Goal: Information Seeking & Learning: Learn about a topic

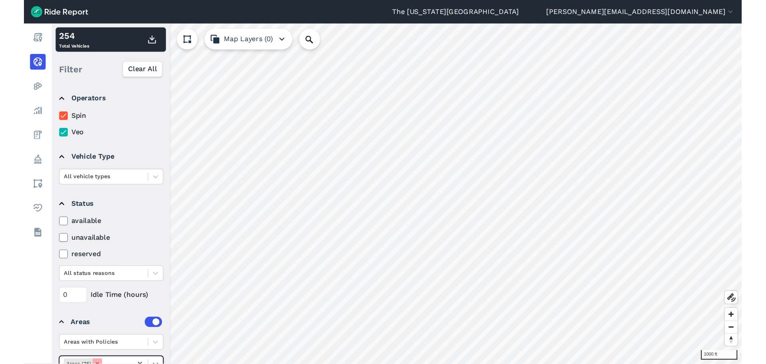
scroll to position [36, 0]
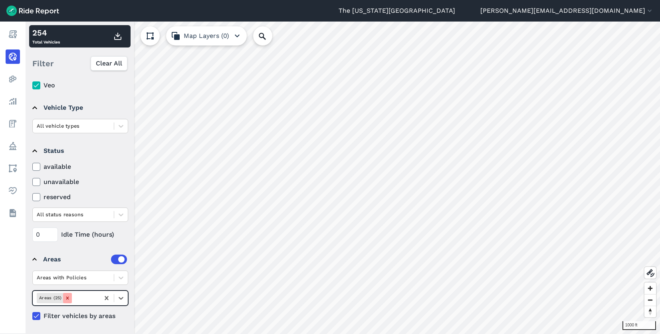
click at [66, 299] on icon "Remove Areas (25)" at bounding box center [67, 298] width 3 height 3
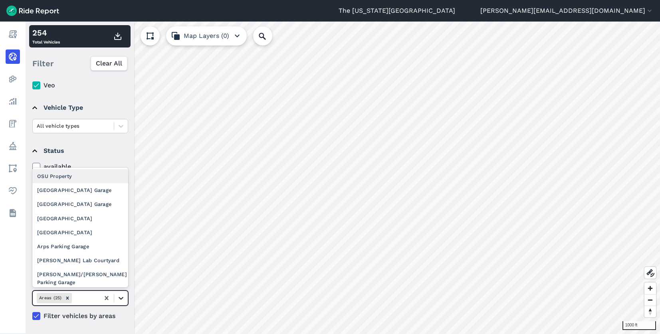
click at [121, 298] on icon at bounding box center [121, 298] width 8 height 8
click at [92, 192] on div "[GEOGRAPHIC_DATA] Garage" at bounding box center [80, 190] width 96 height 14
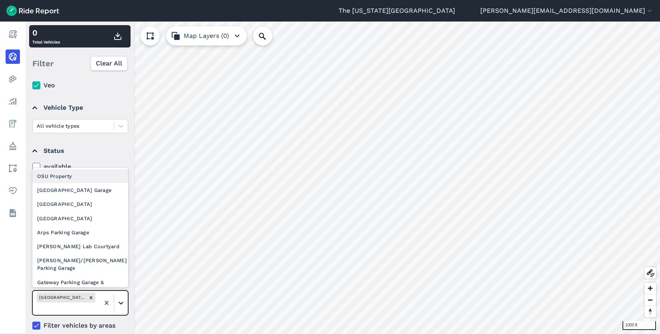
click at [123, 304] on icon at bounding box center [121, 303] width 8 height 8
click at [93, 194] on div "[GEOGRAPHIC_DATA] Garage" at bounding box center [80, 190] width 96 height 14
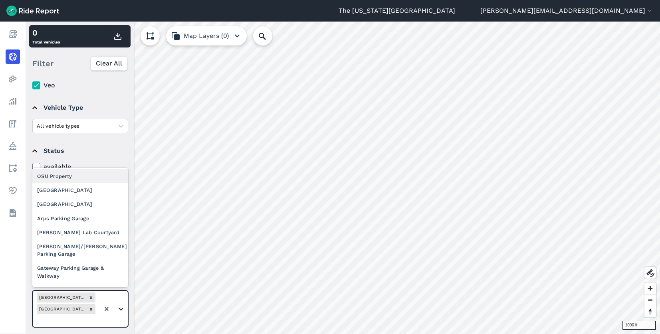
click at [123, 308] on icon at bounding box center [121, 309] width 8 height 8
click at [99, 194] on div "[GEOGRAPHIC_DATA]" at bounding box center [80, 190] width 96 height 14
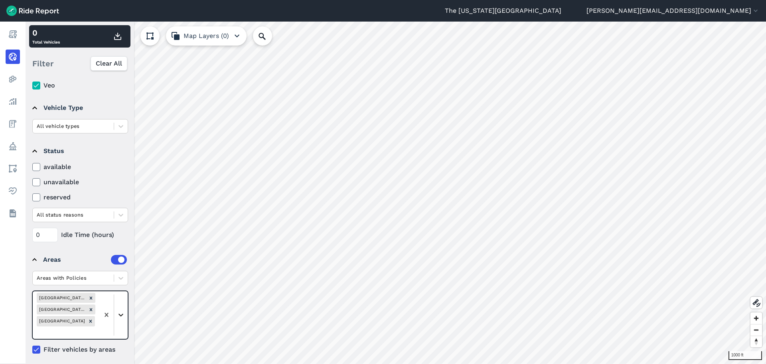
click at [121, 313] on icon at bounding box center [121, 314] width 8 height 8
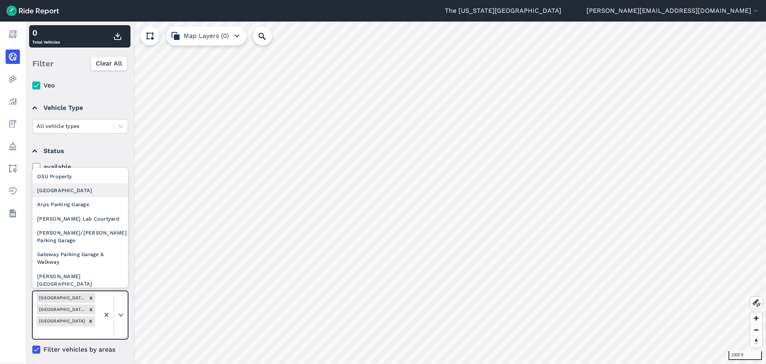
click at [84, 195] on div "[GEOGRAPHIC_DATA]" at bounding box center [80, 190] width 96 height 14
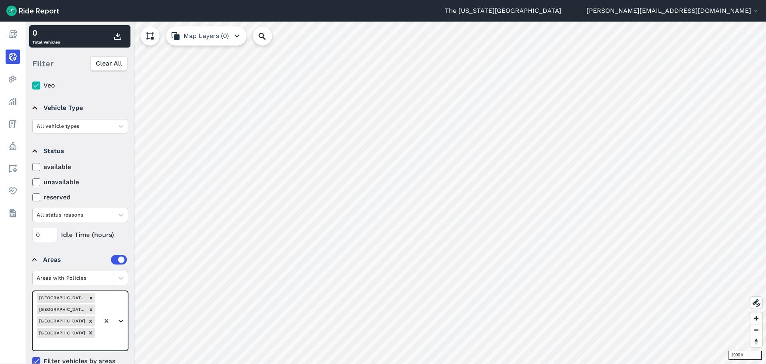
click at [121, 322] on icon at bounding box center [121, 320] width 8 height 8
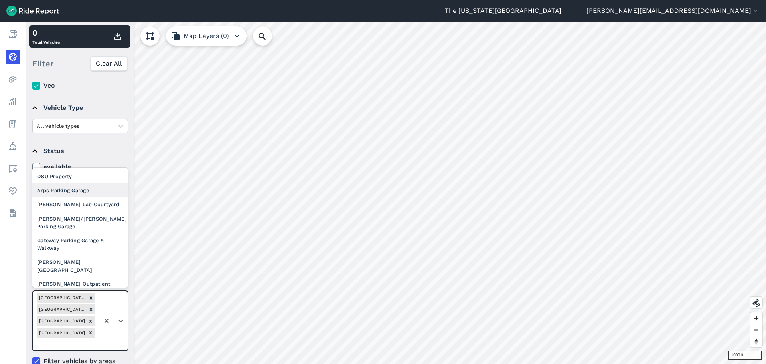
click at [93, 193] on div "Arps Parking Garage" at bounding box center [80, 190] width 96 height 14
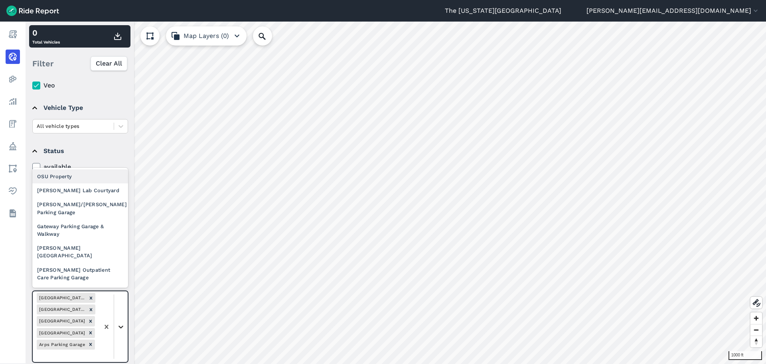
click at [121, 330] on div at bounding box center [121, 327] width 14 height 14
click at [100, 193] on div "[PERSON_NAME] Lab Courtyard" at bounding box center [80, 190] width 96 height 14
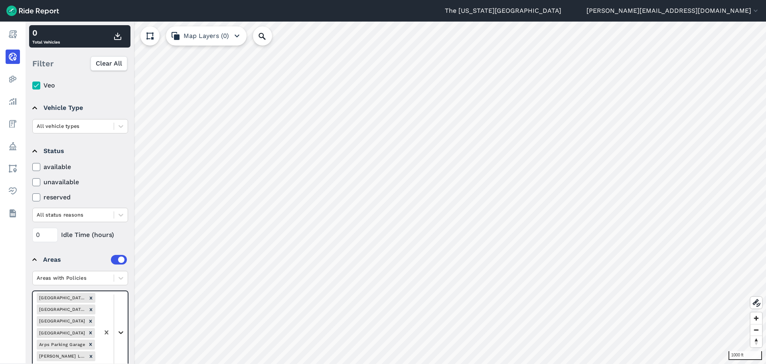
click at [122, 331] on icon at bounding box center [121, 332] width 8 height 8
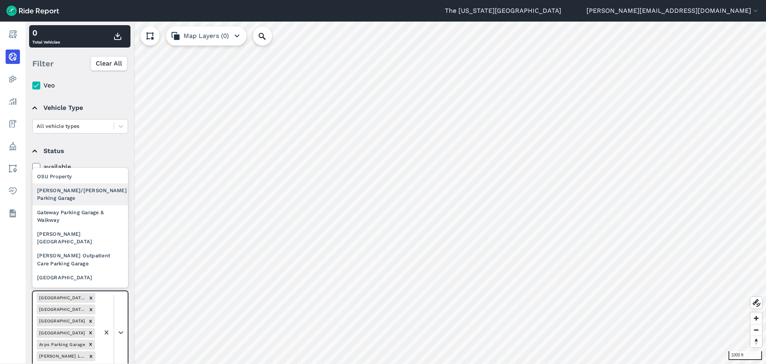
click at [89, 190] on div "[PERSON_NAME]/[PERSON_NAME] Parking Garage" at bounding box center [80, 194] width 96 height 22
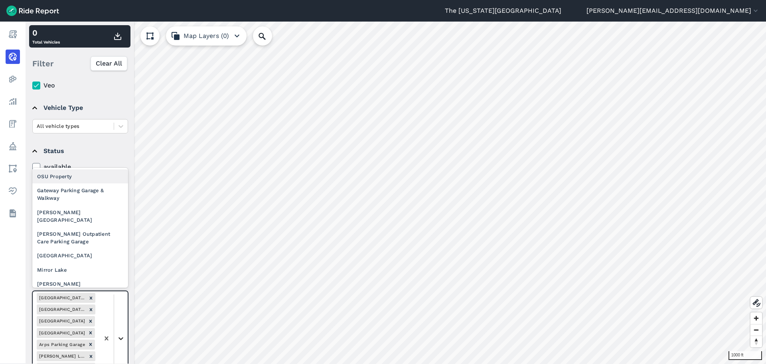
click at [122, 334] on icon at bounding box center [121, 338] width 8 height 8
click at [86, 188] on div "Gateway Parking Garage & Walkway" at bounding box center [80, 194] width 96 height 22
click at [122, 334] on icon at bounding box center [121, 344] width 8 height 8
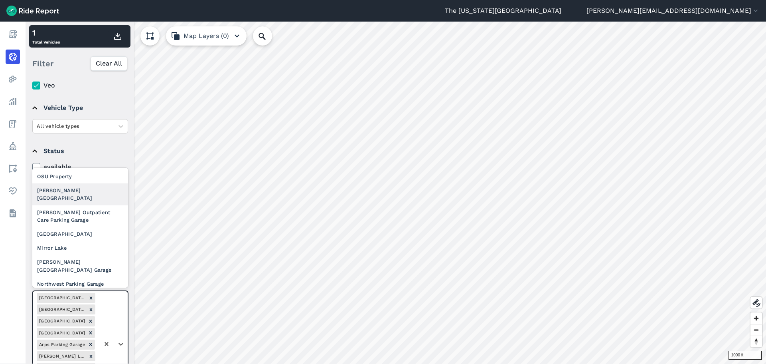
click at [88, 189] on div "[PERSON_NAME][GEOGRAPHIC_DATA]" at bounding box center [80, 194] width 96 height 22
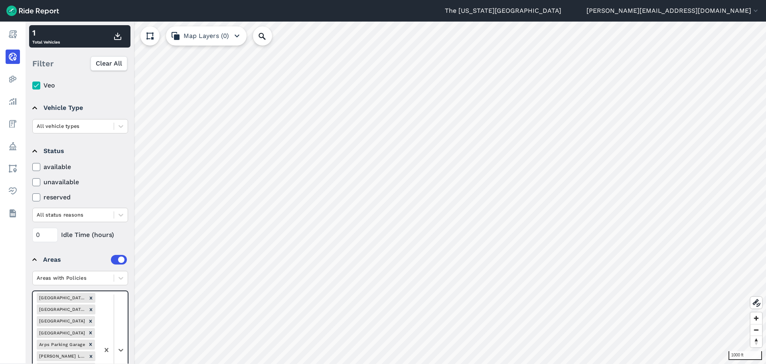
click at [125, 334] on div at bounding box center [113, 349] width 28 height 117
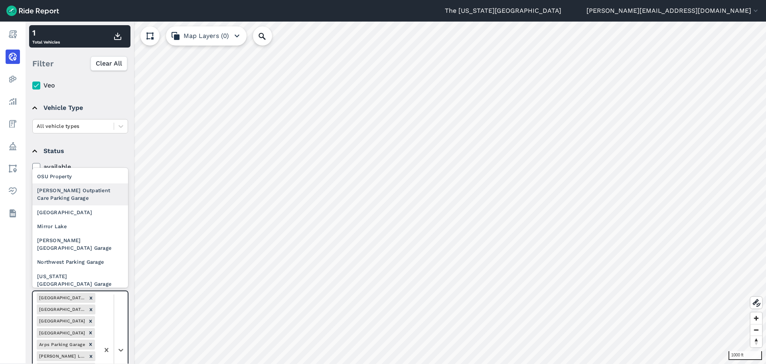
click at [92, 198] on div "[PERSON_NAME] Outpatient Care Parking Garage" at bounding box center [80, 194] width 96 height 22
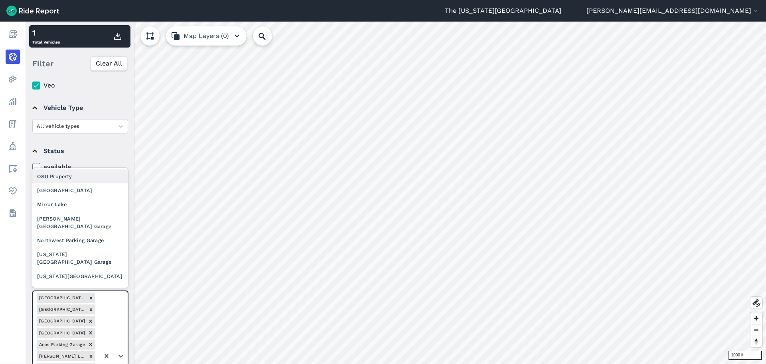
click at [121, 324] on div at bounding box center [113, 355] width 28 height 129
click at [83, 190] on div "[GEOGRAPHIC_DATA]" at bounding box center [80, 190] width 96 height 14
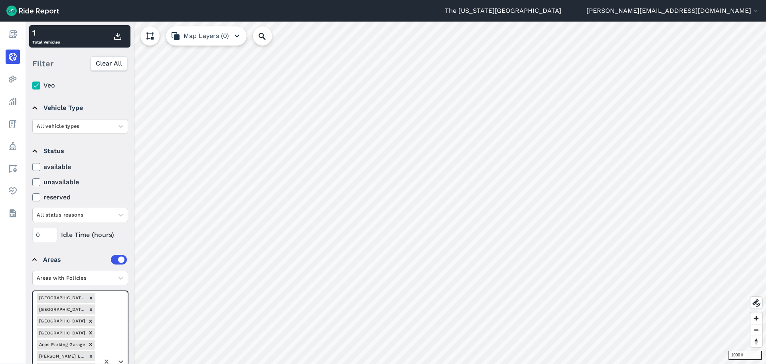
click at [123, 328] on div at bounding box center [113, 361] width 28 height 140
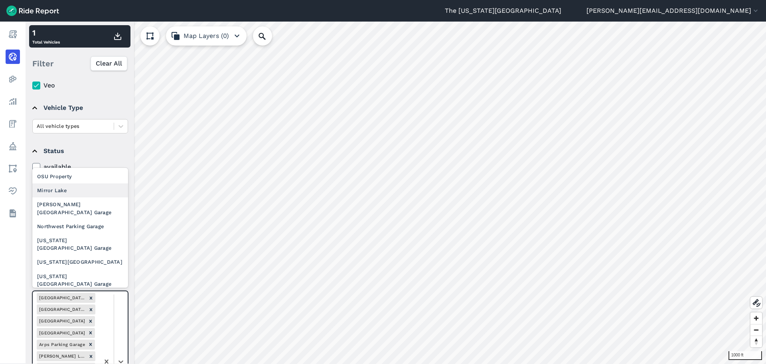
click at [95, 191] on div "Mirror Lake" at bounding box center [80, 190] width 96 height 14
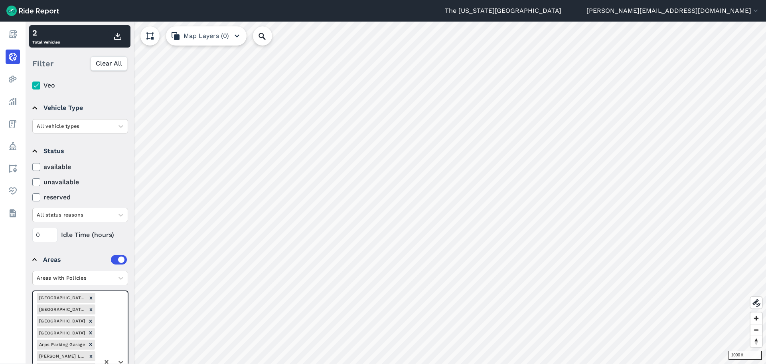
click at [119, 334] on div at bounding box center [113, 361] width 28 height 141
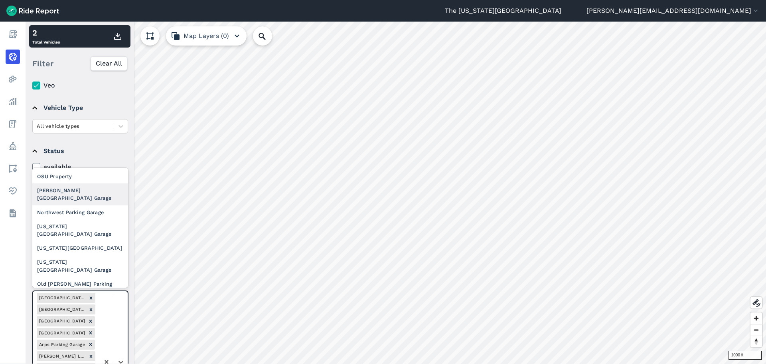
click at [87, 186] on div "[PERSON_NAME][GEOGRAPHIC_DATA] Garage" at bounding box center [80, 194] width 96 height 22
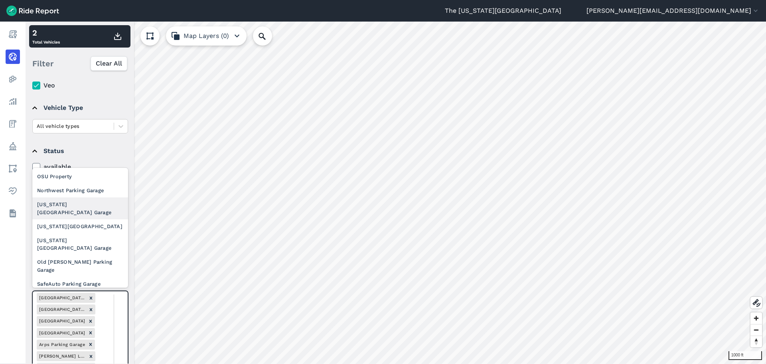
click at [93, 198] on div "[US_STATE] [GEOGRAPHIC_DATA] Garage" at bounding box center [80, 208] width 96 height 22
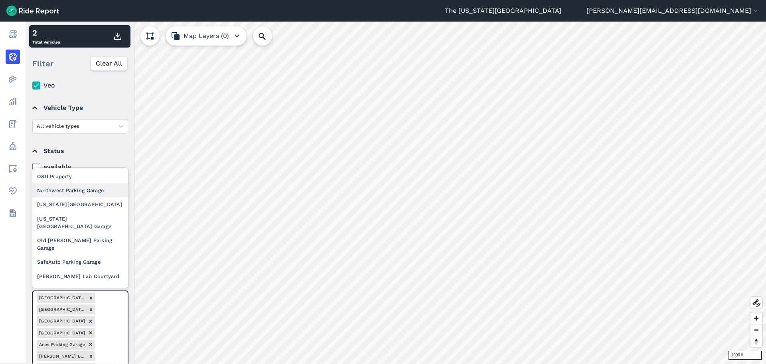
click at [78, 194] on div "Northwest Parking Garage" at bounding box center [80, 190] width 96 height 14
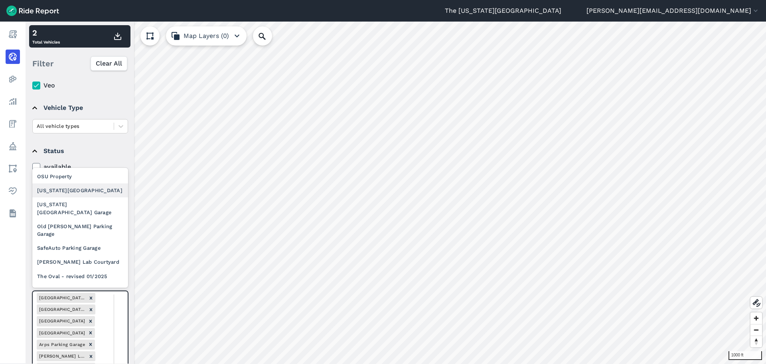
click at [93, 194] on div "[US_STATE][GEOGRAPHIC_DATA]" at bounding box center [80, 190] width 96 height 14
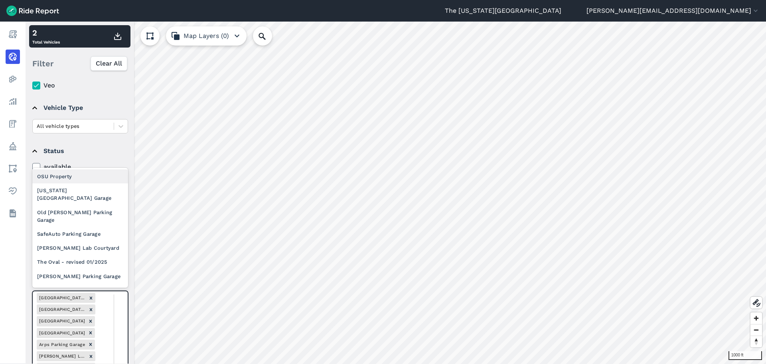
click at [94, 196] on div "[US_STATE] [GEOGRAPHIC_DATA] Garage" at bounding box center [80, 194] width 96 height 22
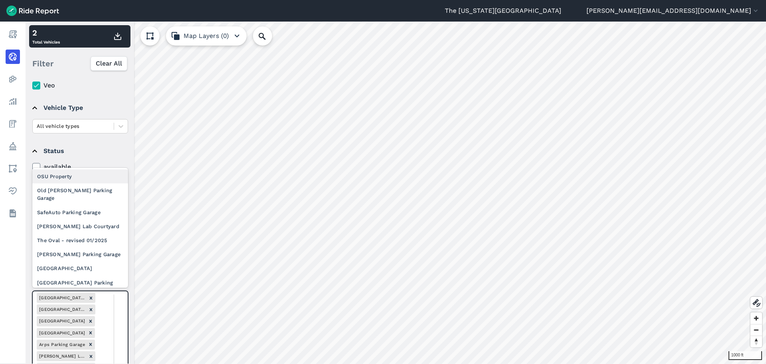
click at [103, 191] on div "Old [PERSON_NAME] Parking Garage" at bounding box center [80, 194] width 96 height 22
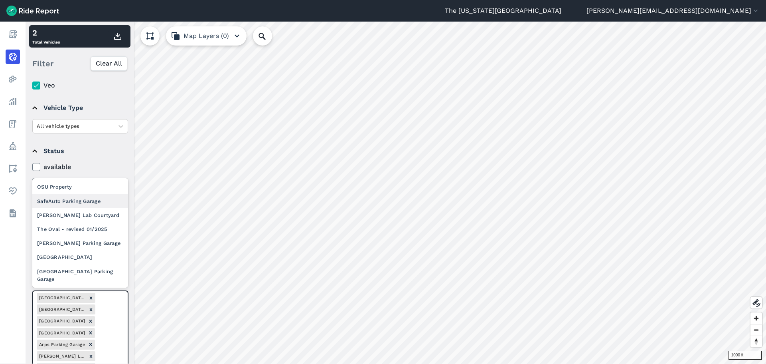
click at [91, 198] on div "SafeAuto Parking Garage" at bounding box center [80, 201] width 96 height 14
click at [89, 212] on div "[PERSON_NAME] Lab Courtyard" at bounding box center [80, 215] width 96 height 14
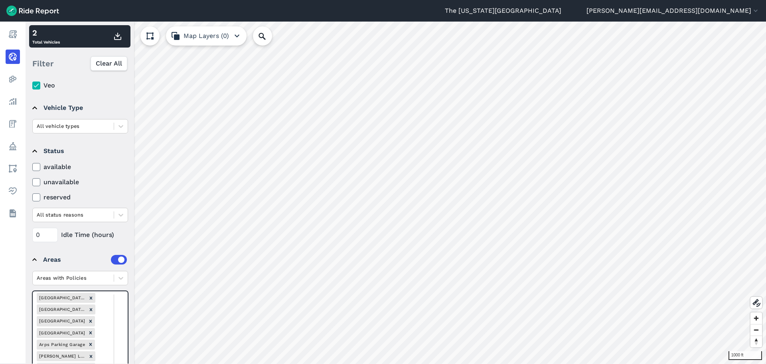
click at [91, 228] on div "The Oval - revised 01/2025" at bounding box center [80, 229] width 96 height 14
click at [87, 240] on div "[PERSON_NAME] Parking Garage" at bounding box center [80, 243] width 96 height 14
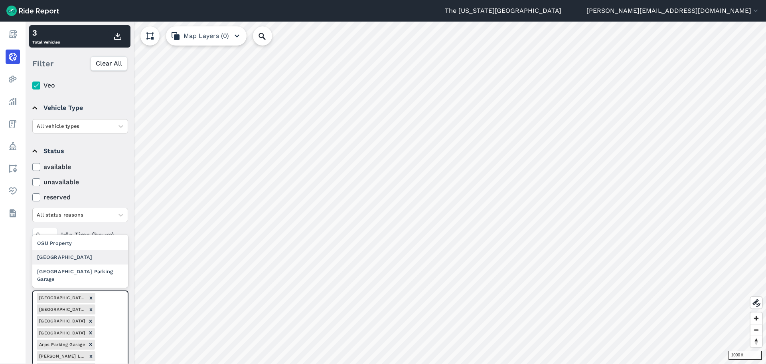
click at [102, 258] on div "[GEOGRAPHIC_DATA]" at bounding box center [80, 257] width 96 height 14
click at [94, 274] on div "[GEOGRAPHIC_DATA] Parking Garage" at bounding box center [80, 275] width 96 height 22
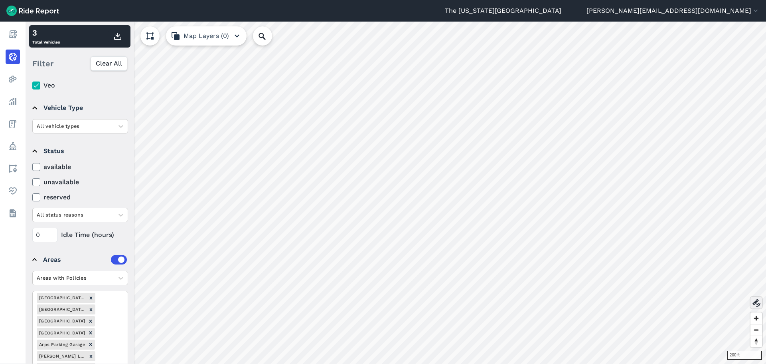
click at [659, 303] on icon at bounding box center [757, 303] width 10 height 10
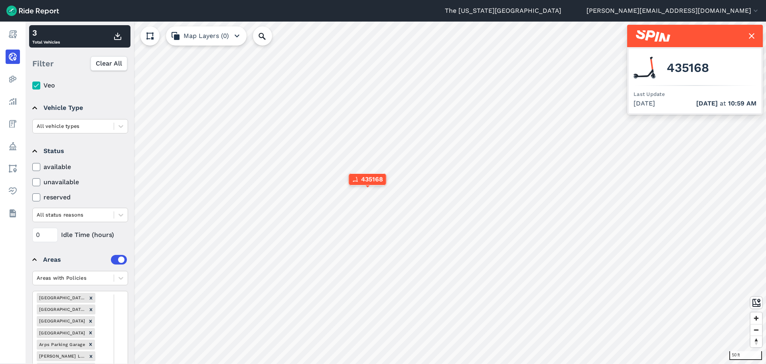
click at [659, 35] on use at bounding box center [752, 36] width 6 height 6
click at [659, 36] on icon at bounding box center [752, 36] width 10 height 10
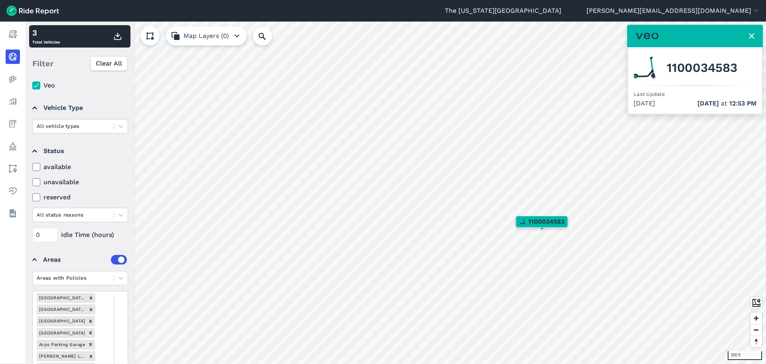
click at [659, 36] on icon at bounding box center [752, 36] width 10 height 10
